Goal: Task Accomplishment & Management: Use online tool/utility

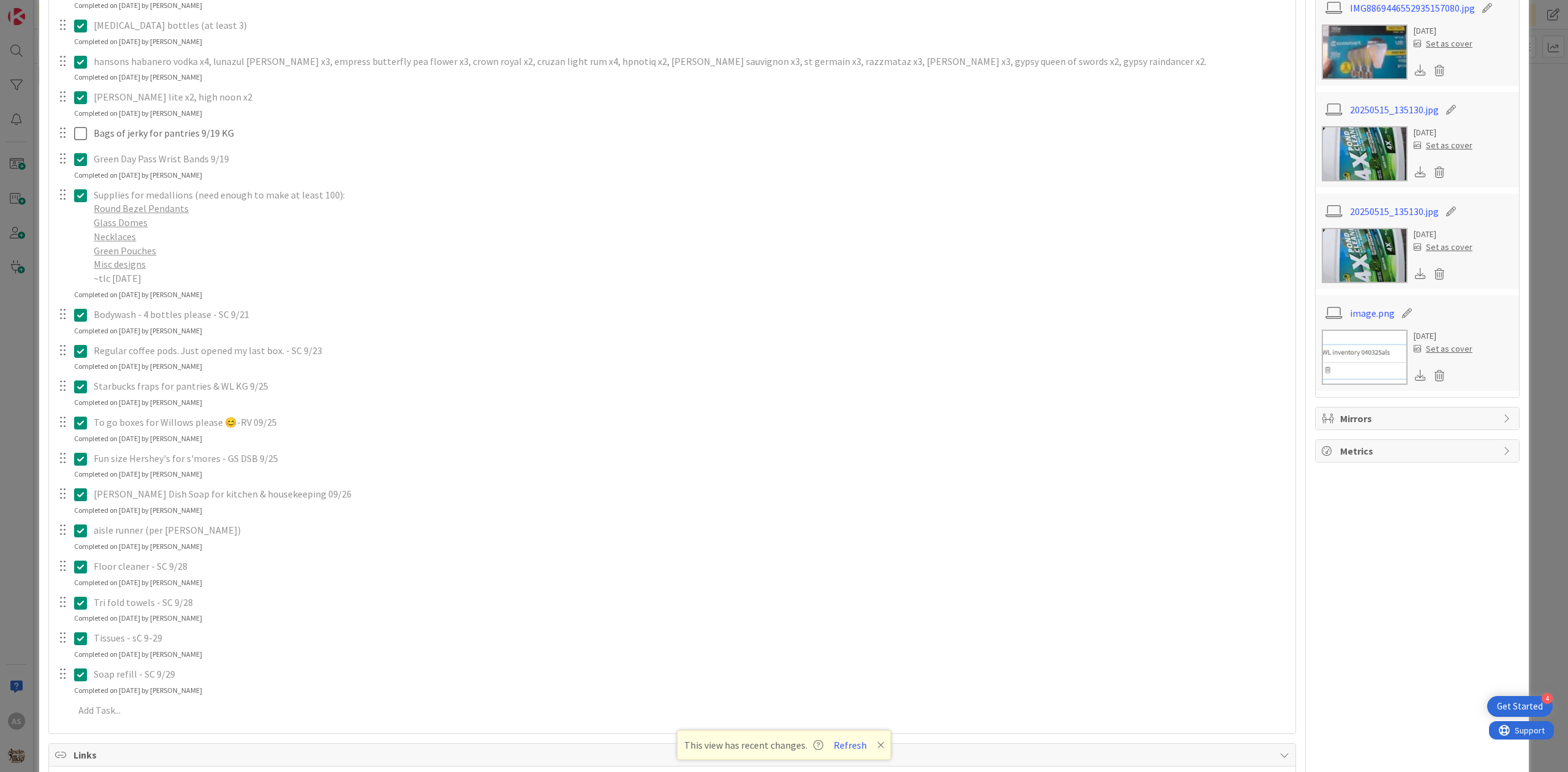
scroll to position [408, 0]
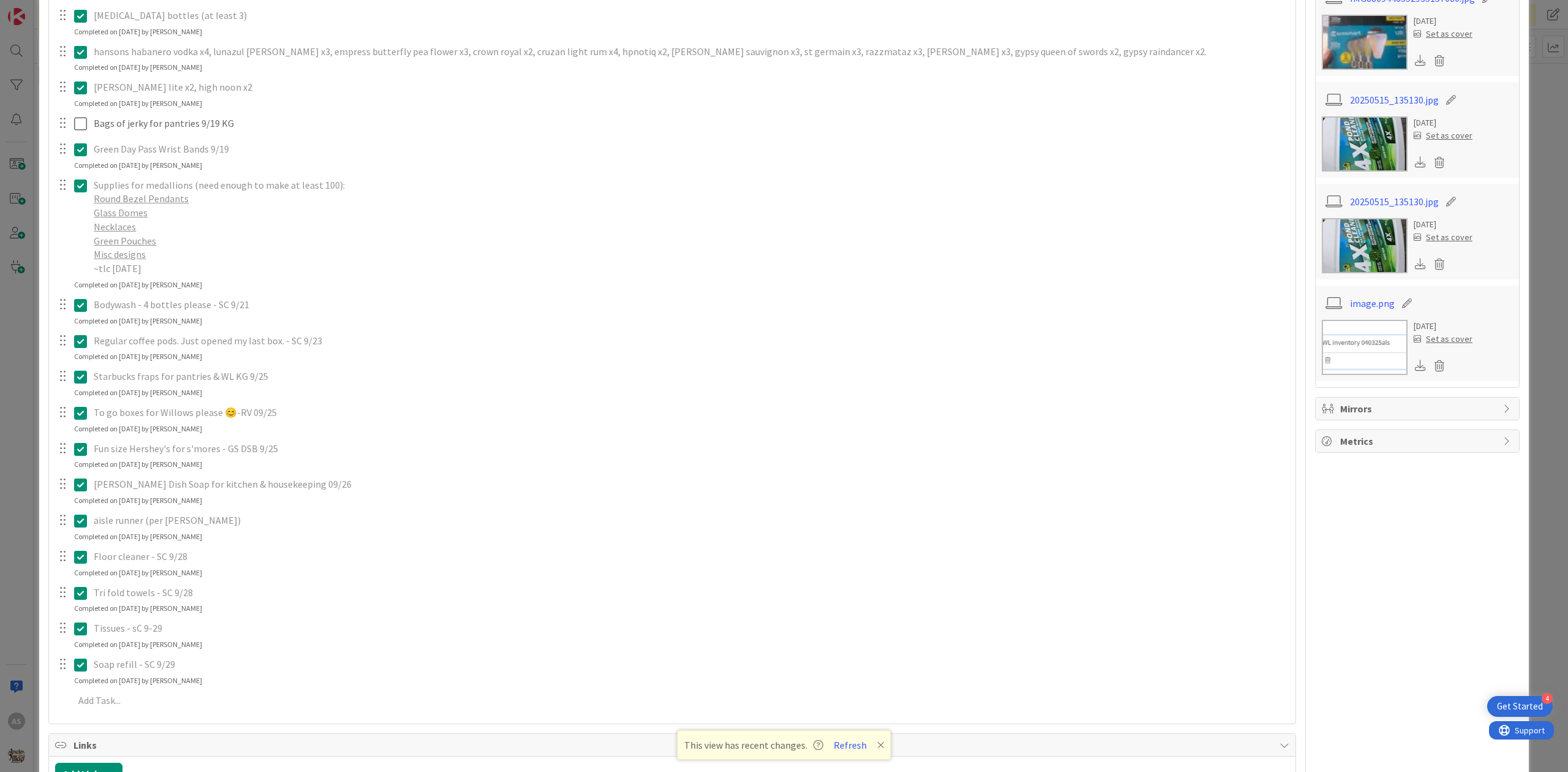
click at [78, 599] on icon at bounding box center [80, 592] width 12 height 14
click at [312, 625] on div "Update Cancel" at bounding box center [673, 618] width 1235 height 17
click at [312, 621] on icon at bounding box center [312, 618] width 8 height 9
click at [328, 676] on div "merican mule, gypsy apple butter (removed pernicious on 9/8, still need mule/gy…" at bounding box center [672, 283] width 1235 height 846
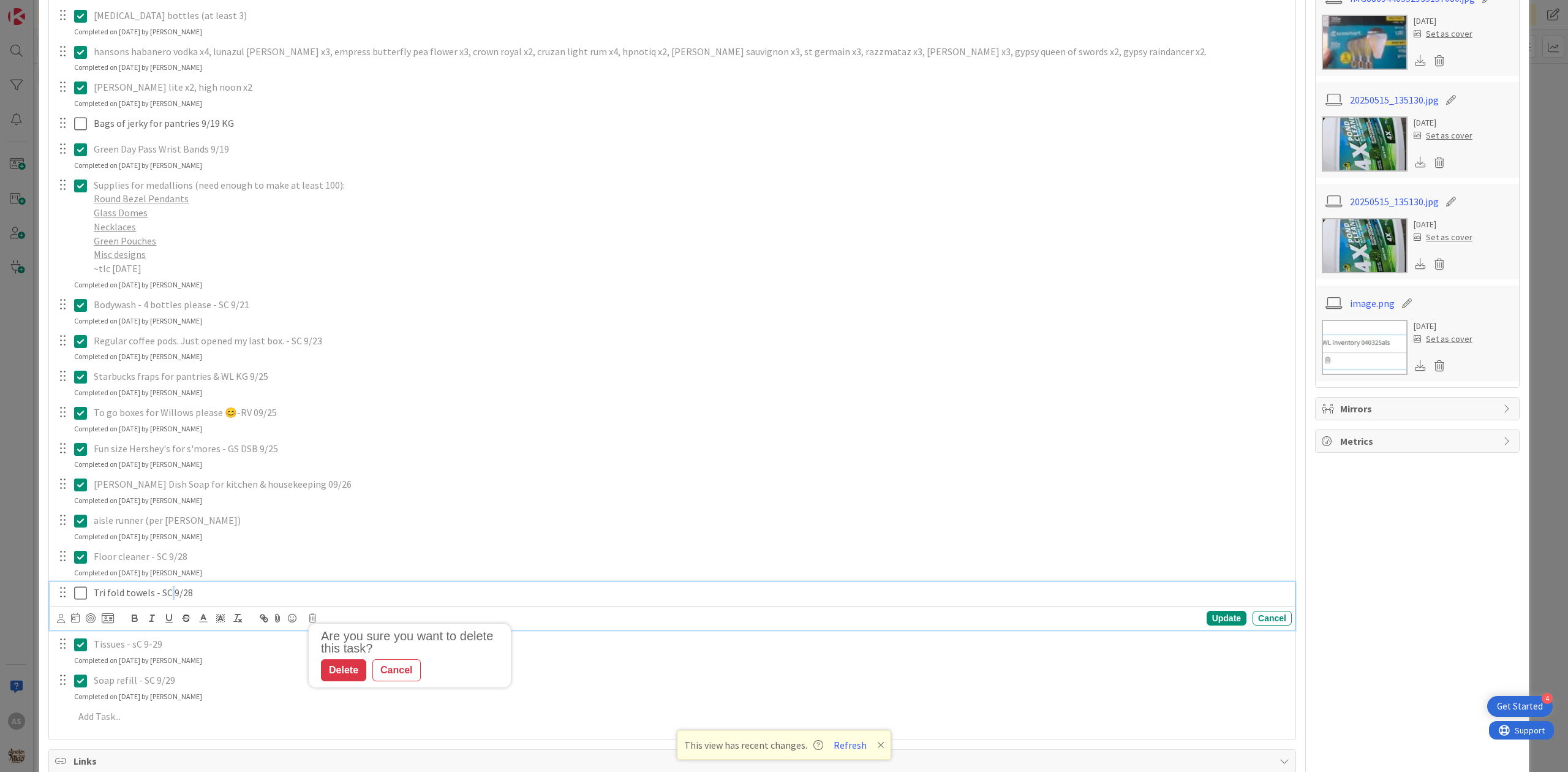
click at [170, 594] on p "Tri fold towels - SC 9/28" at bounding box center [691, 592] width 1193 height 14
click at [312, 621] on icon at bounding box center [312, 618] width 8 height 9
click at [352, 667] on div "Delete" at bounding box center [343, 670] width 45 height 22
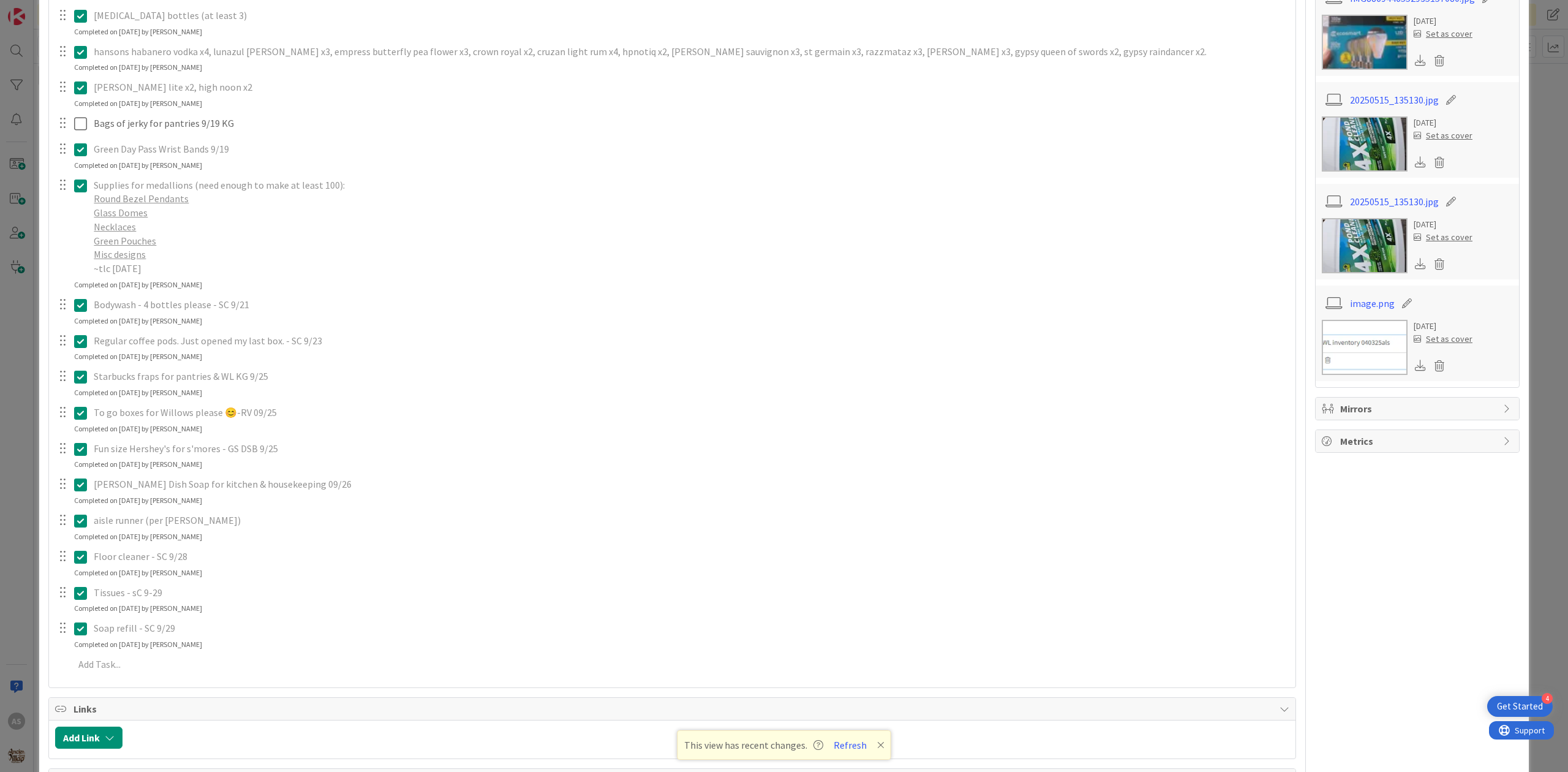
click at [80, 594] on icon at bounding box center [80, 592] width 12 height 14
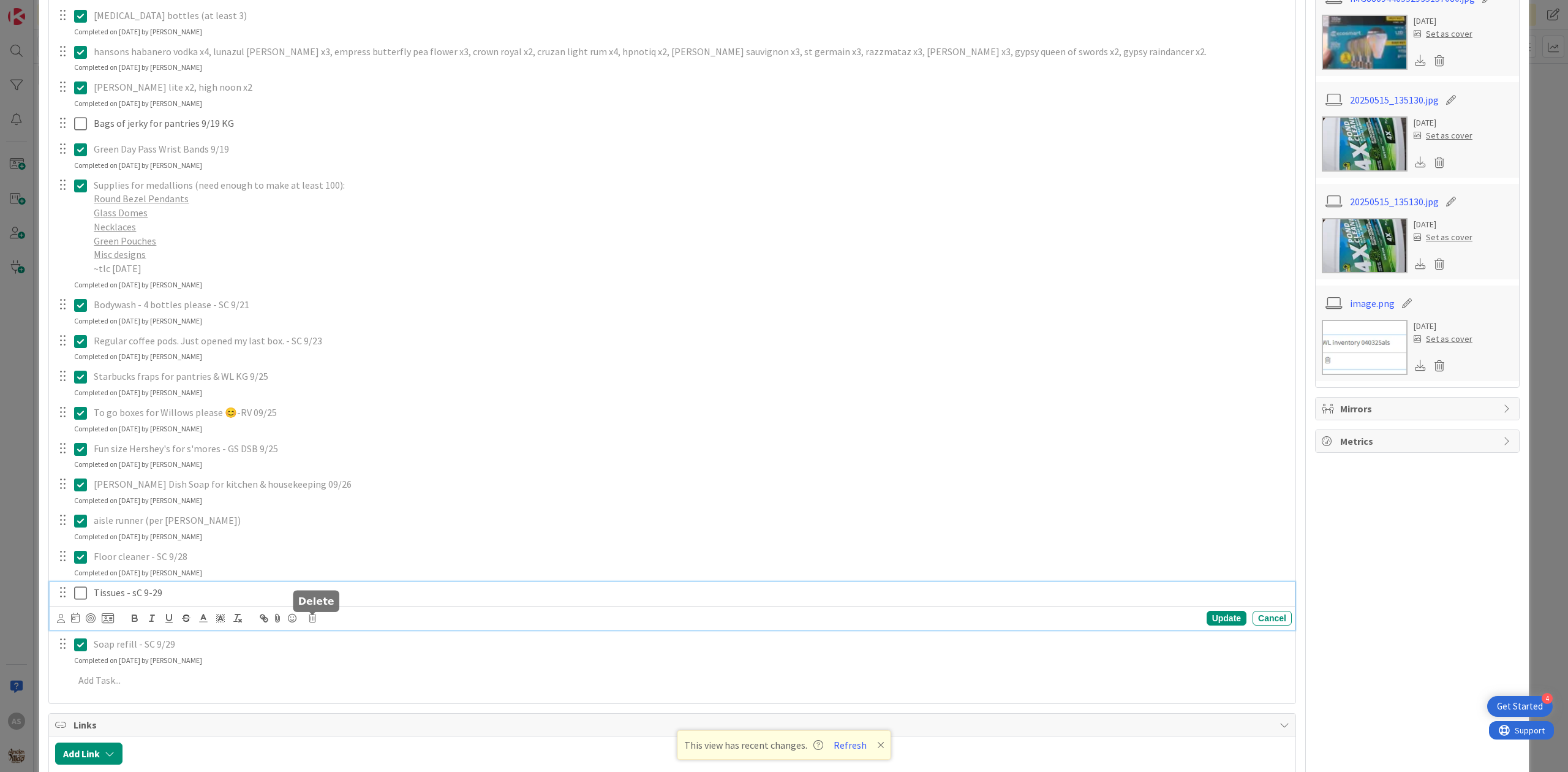
click at [312, 620] on icon at bounding box center [312, 618] width 8 height 9
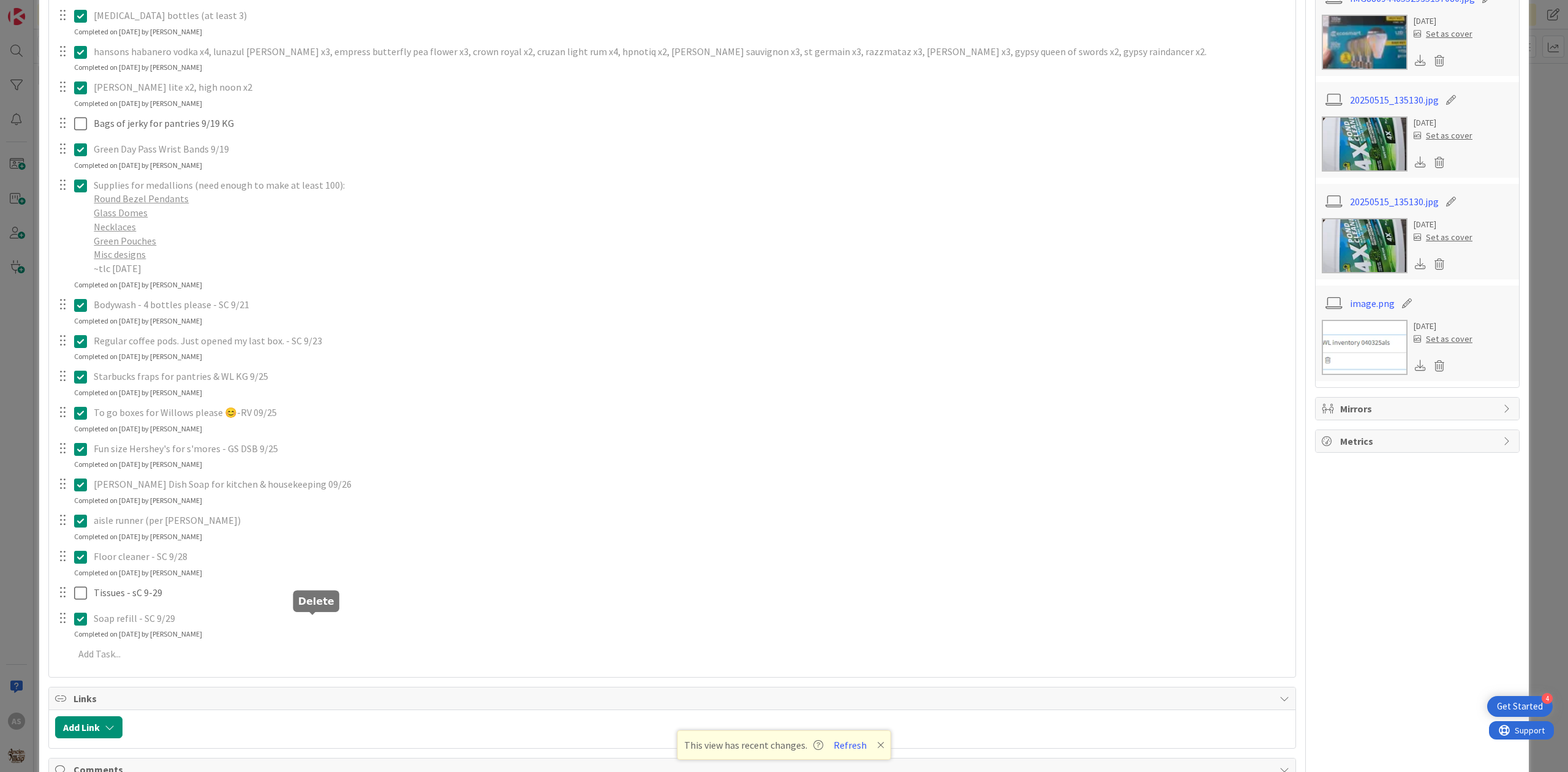
click at [342, 677] on div "Add Checklist Open & Closed Only Open All Only Mine Need to be Ordered // Check…" at bounding box center [671, 237] width 1246 height 880
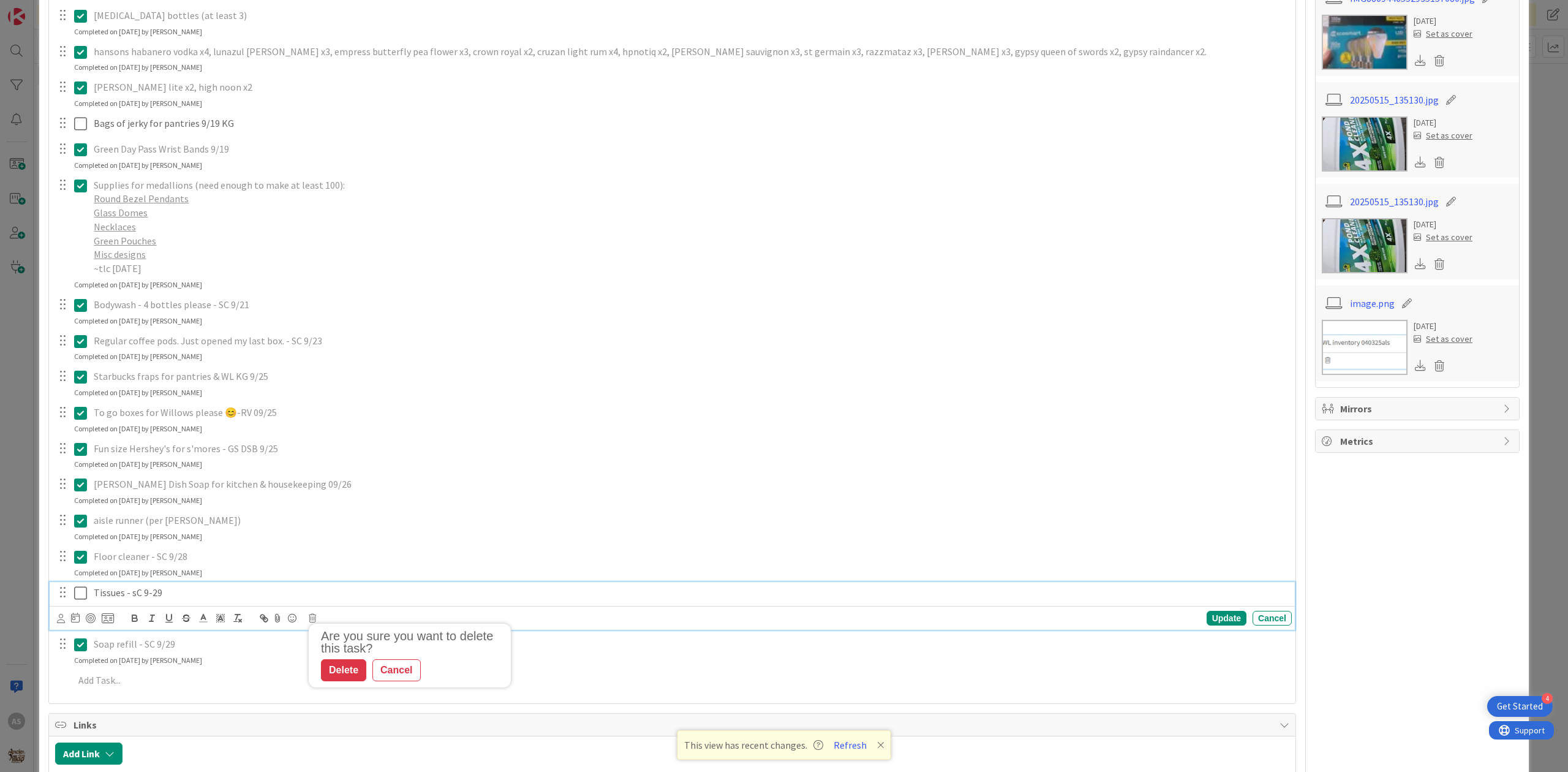
click at [150, 599] on p "Tissues - sC 9-29" at bounding box center [691, 592] width 1193 height 14
click at [309, 618] on icon at bounding box center [312, 618] width 8 height 9
click at [341, 670] on div "Delete" at bounding box center [343, 670] width 45 height 22
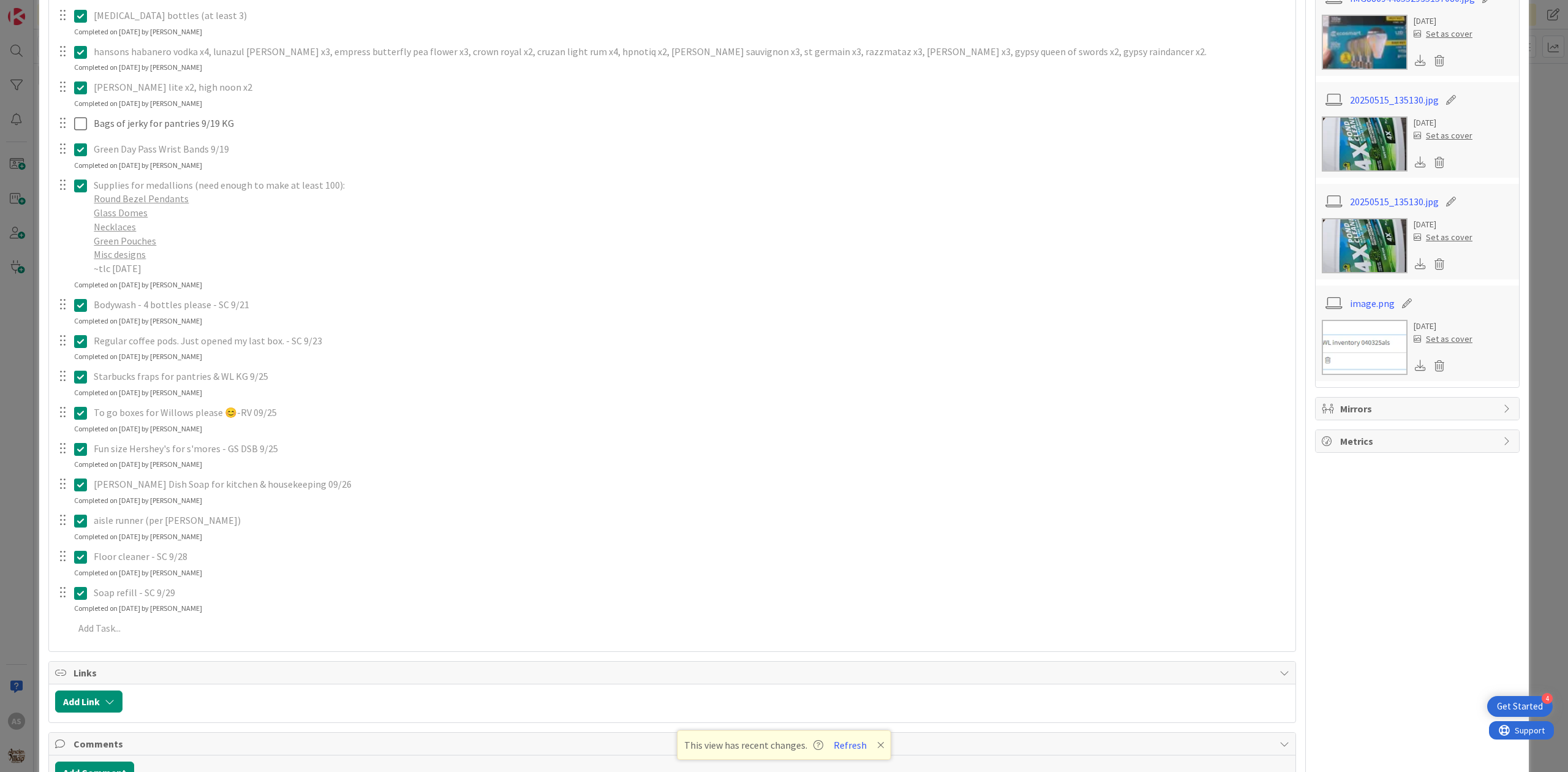
click at [76, 559] on icon at bounding box center [80, 556] width 12 height 14
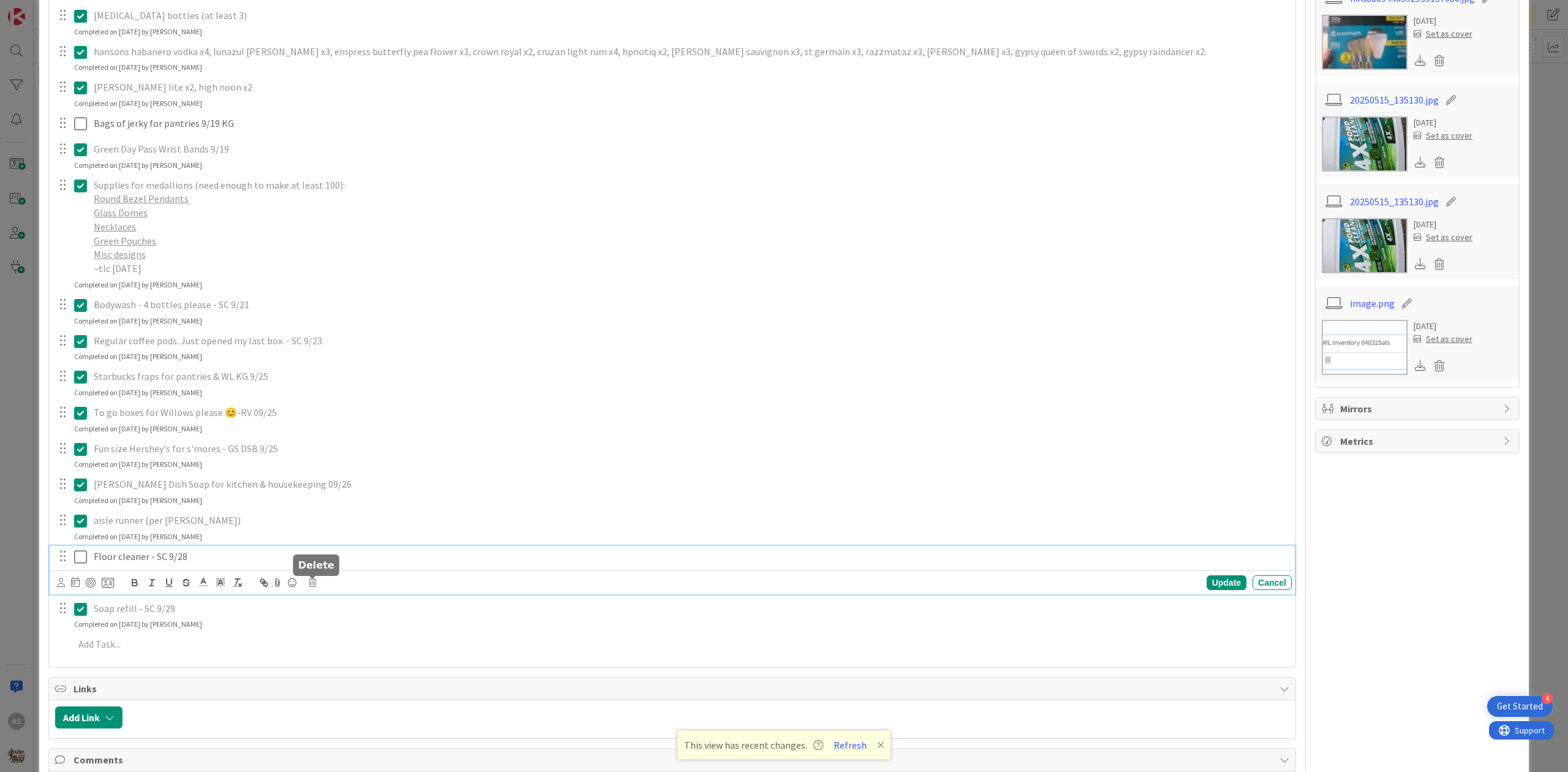
click at [311, 583] on icon at bounding box center [312, 582] width 8 height 9
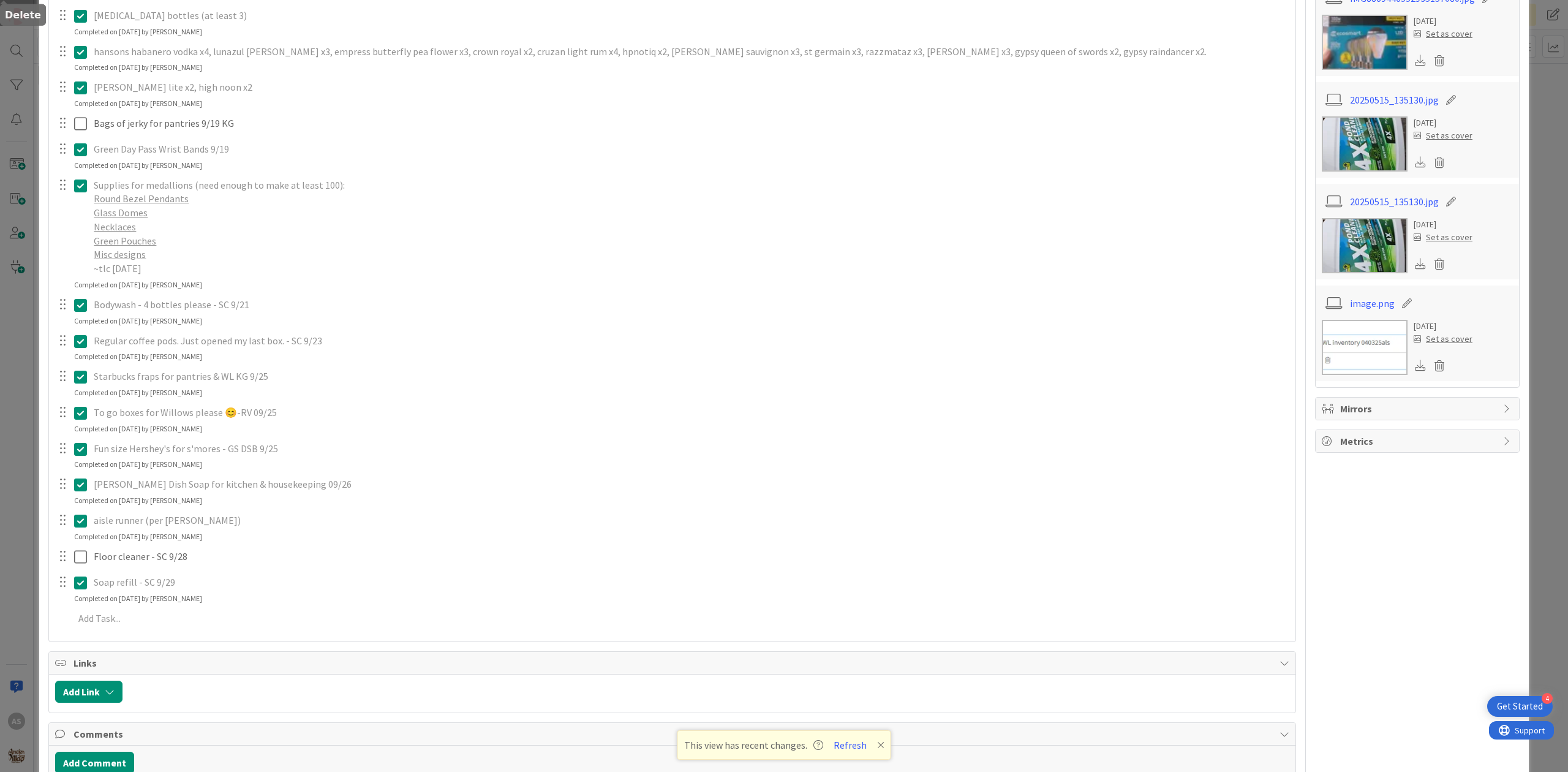
drag, startPoint x: 343, startPoint y: 632, endPoint x: 313, endPoint y: 603, distance: 41.7
click at [339, 632] on div "merican mule, gypsy apple butter (removed pernicious on 9/8, still need mule/gy…" at bounding box center [672, 247] width 1235 height 774
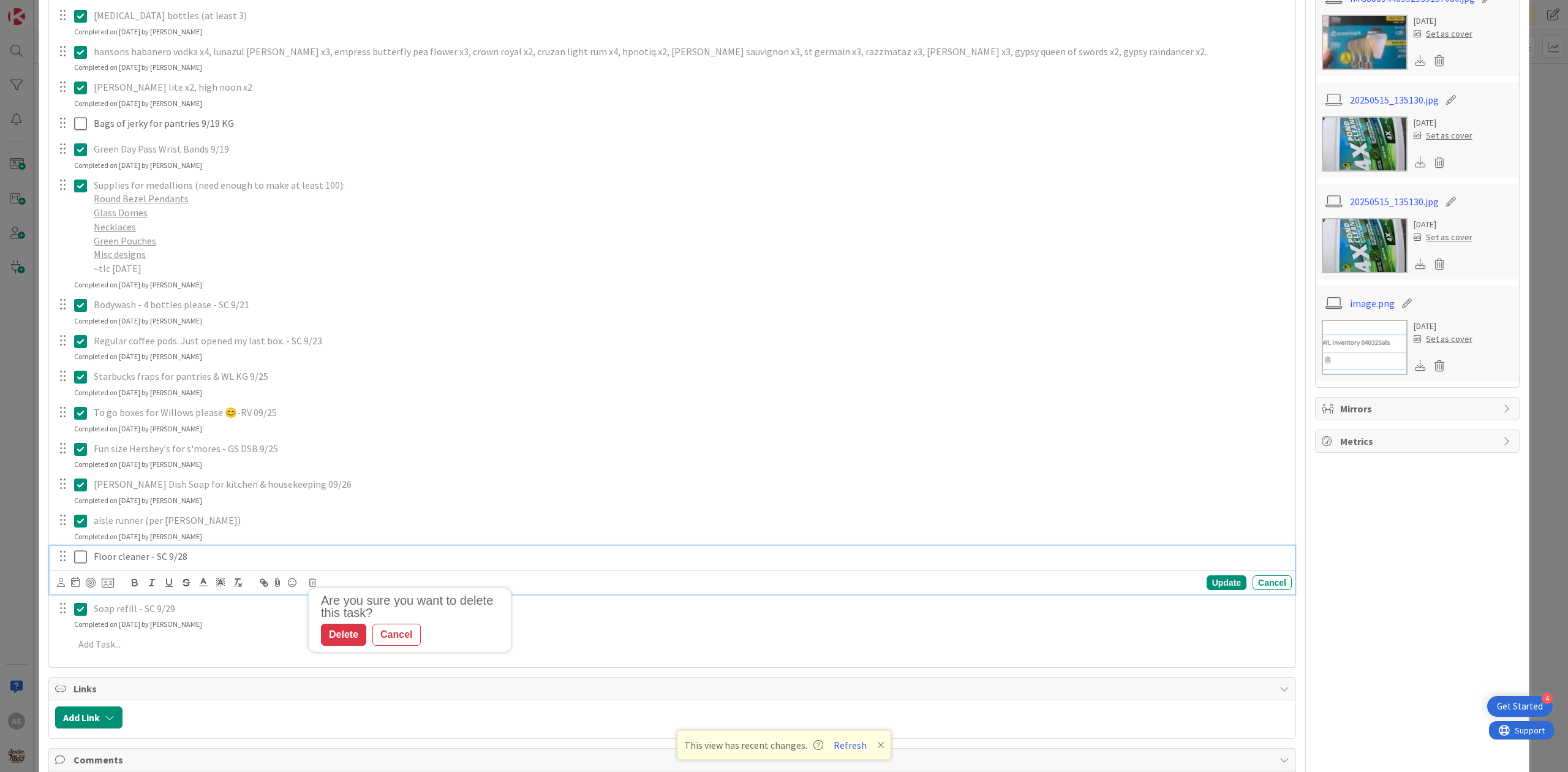
click at [194, 552] on p "Floor cleaner - SC 9/28" at bounding box center [691, 556] width 1193 height 14
click at [307, 583] on div "Are you sure you want to delete this task? Delete Cancel Update Cancel" at bounding box center [673, 582] width 1235 height 17
click at [312, 589] on div "Are you sure you want to delete this task? Delete Cancel Update Cancel" at bounding box center [673, 582] width 1235 height 17
click at [313, 582] on icon at bounding box center [312, 582] width 8 height 9
click at [356, 637] on div "Delete" at bounding box center [343, 634] width 45 height 22
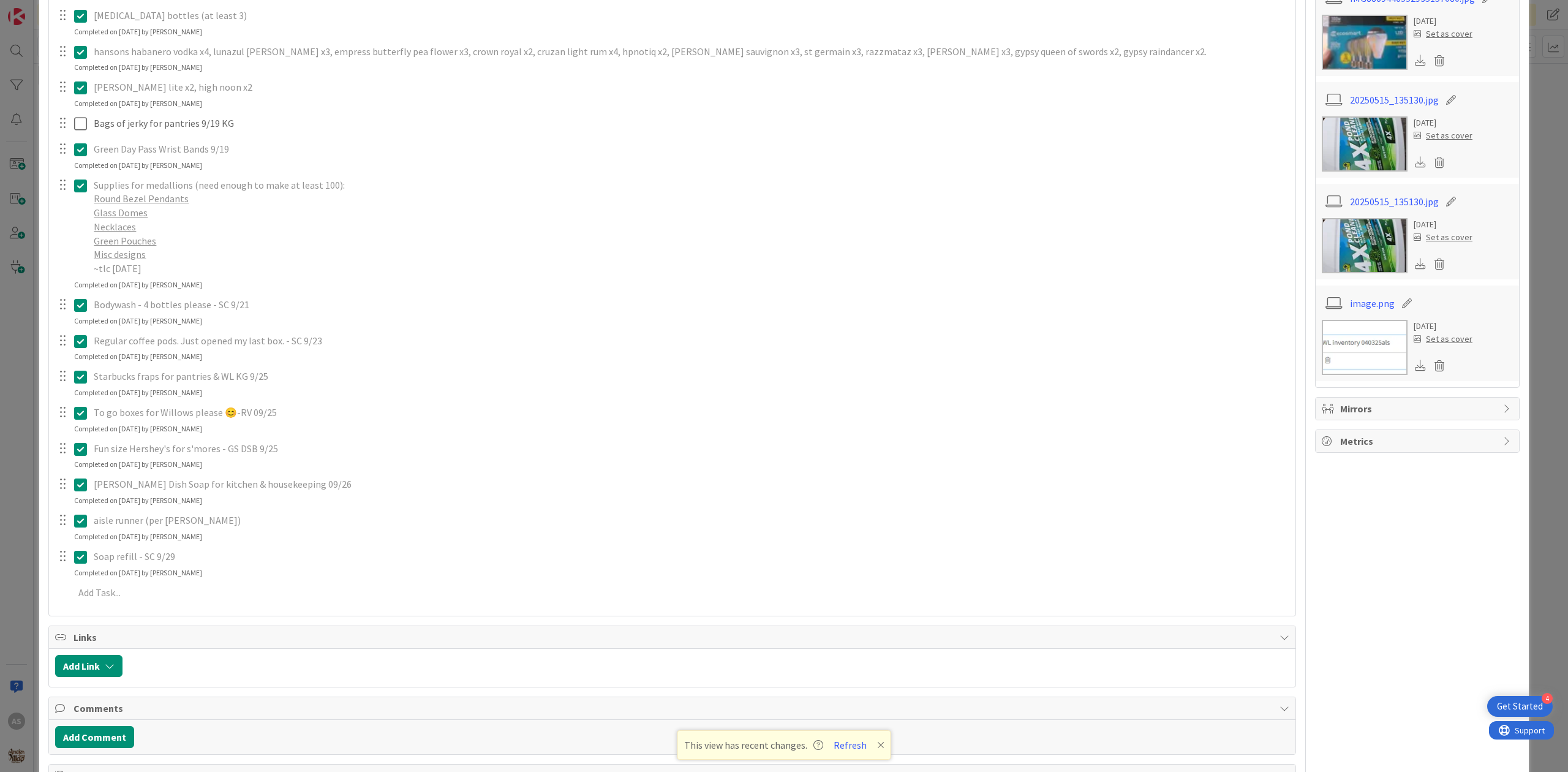
click at [346, 440] on div "Fun size Hershey's for s'mores - GS DSB 9/25" at bounding box center [691, 448] width 1203 height 21
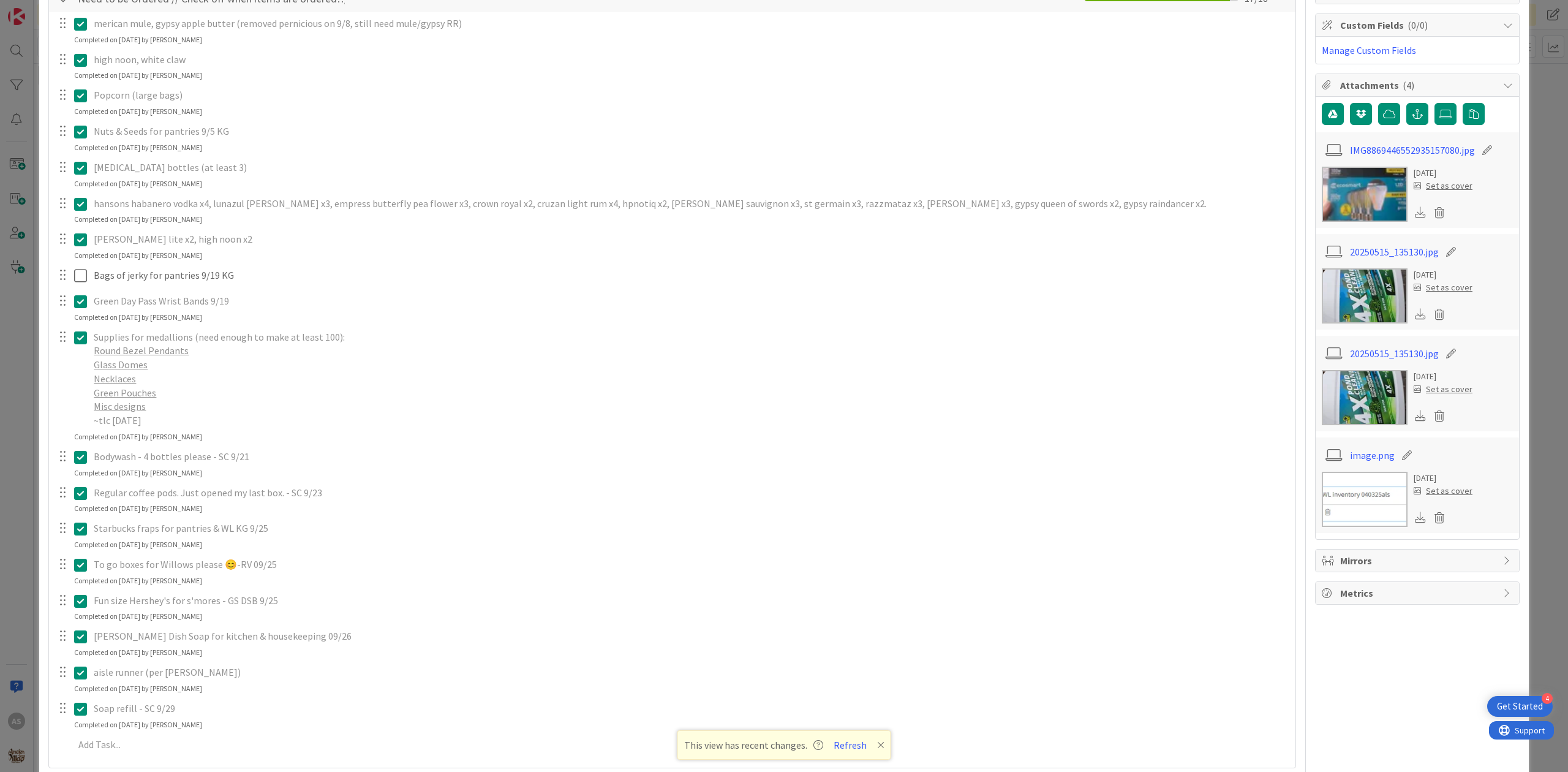
scroll to position [0, 0]
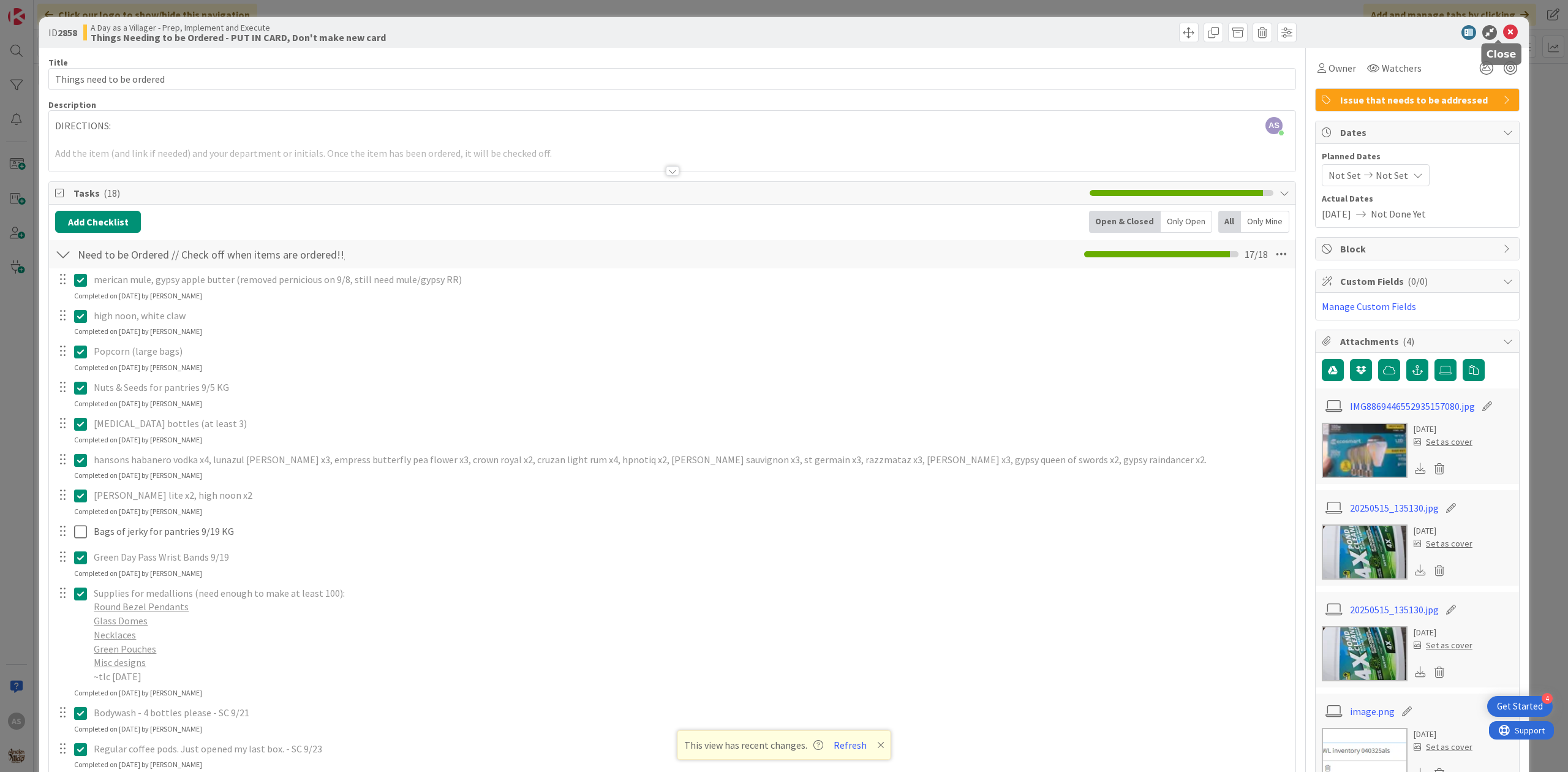
click at [1503, 31] on icon at bounding box center [1510, 32] width 14 height 14
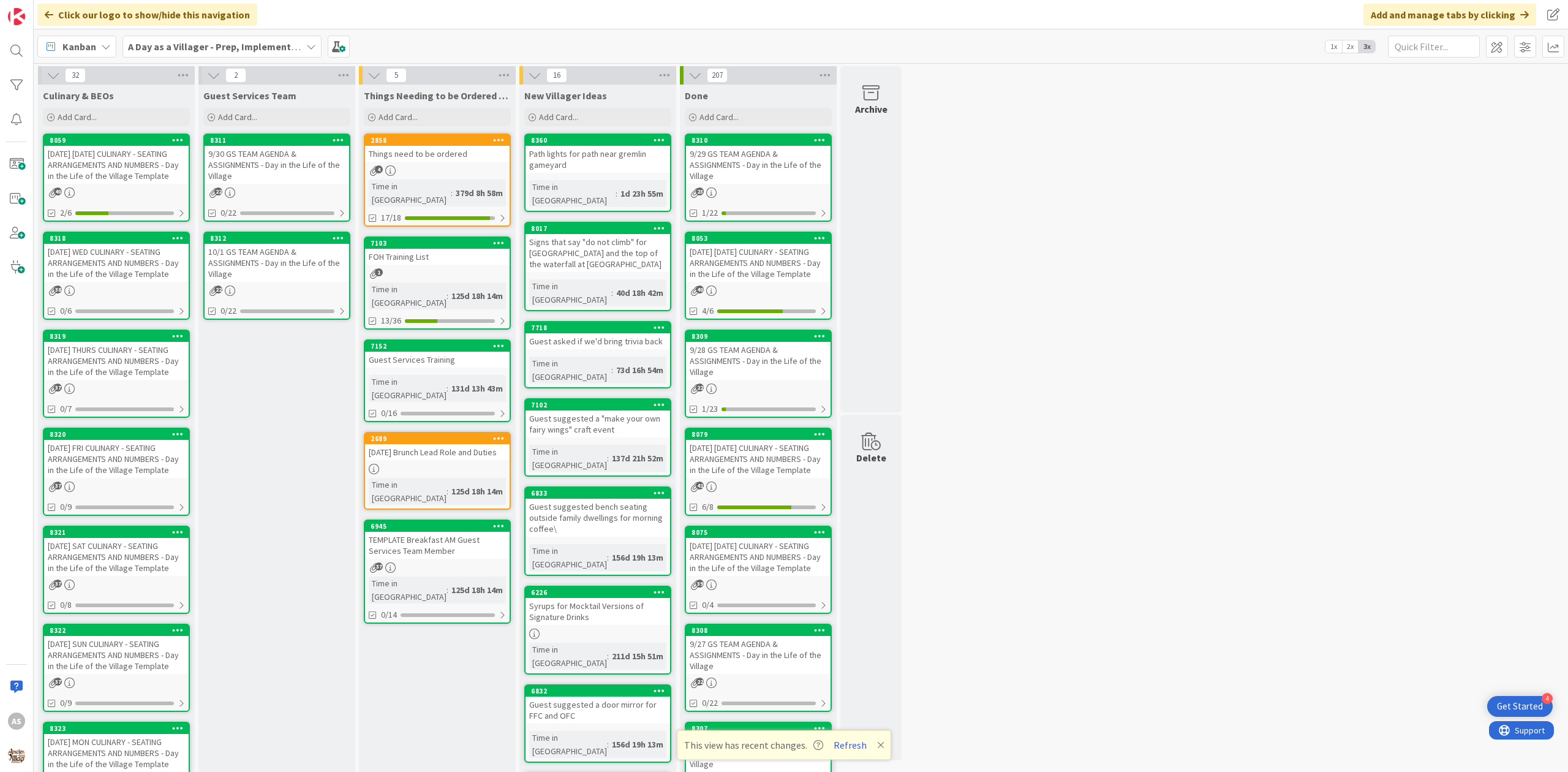
click at [1090, 119] on div "32 Culinary & BEOs Add Card... 8059 [DATE] [DATE] CULINARY - SEATING ARRANGEMEN…" at bounding box center [801, 607] width 1530 height 1083
